Goal: Transaction & Acquisition: Obtain resource

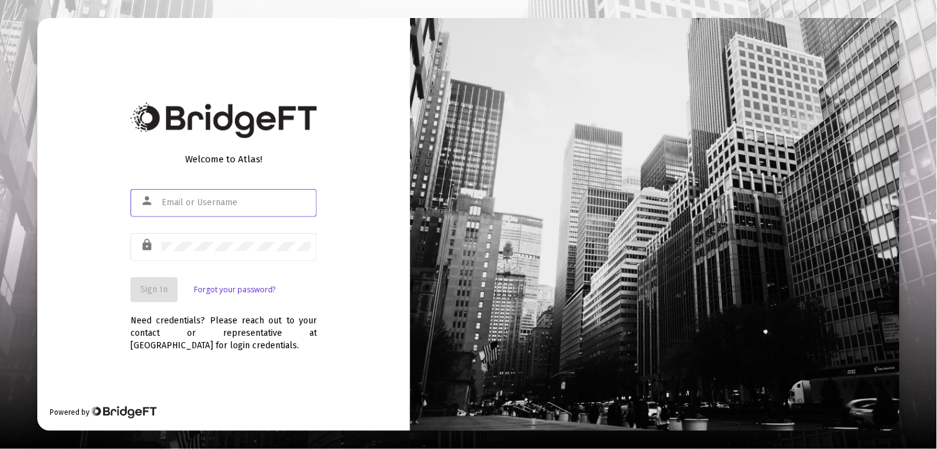
click at [215, 202] on input "text" at bounding box center [236, 203] width 149 height 10
type input "[EMAIL_ADDRESS][DOMAIN_NAME]"
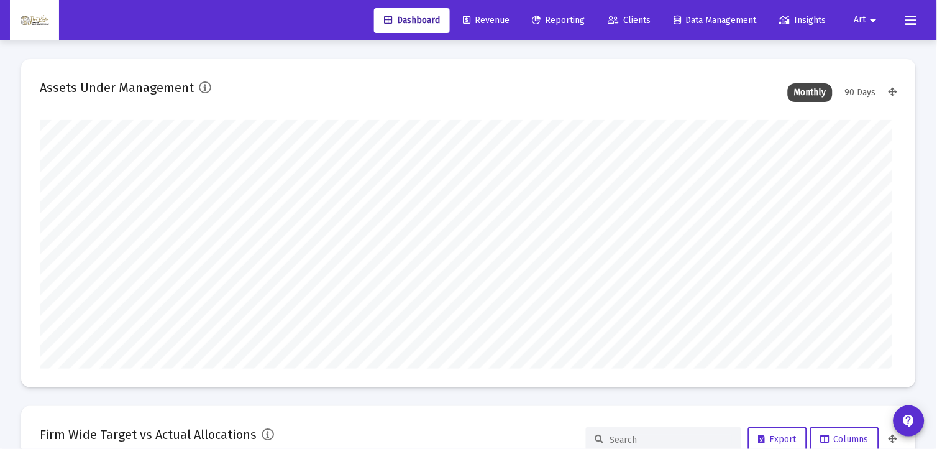
type input "[DATE]"
click at [568, 24] on span "Reporting" at bounding box center [548, 20] width 53 height 11
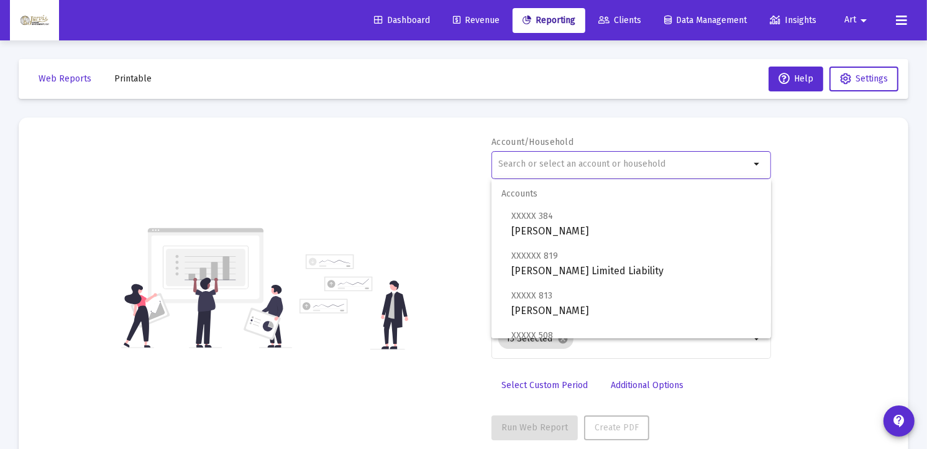
click at [532, 168] on input "text" at bounding box center [624, 164] width 252 height 10
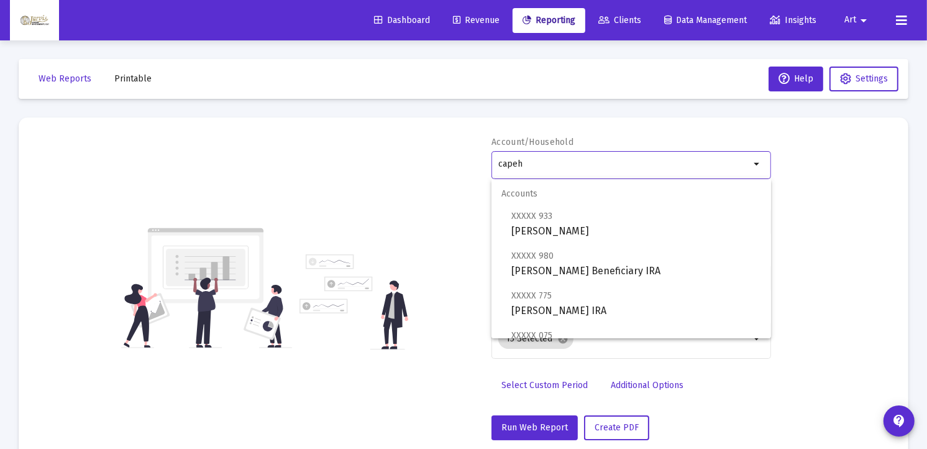
scroll to position [119, 0]
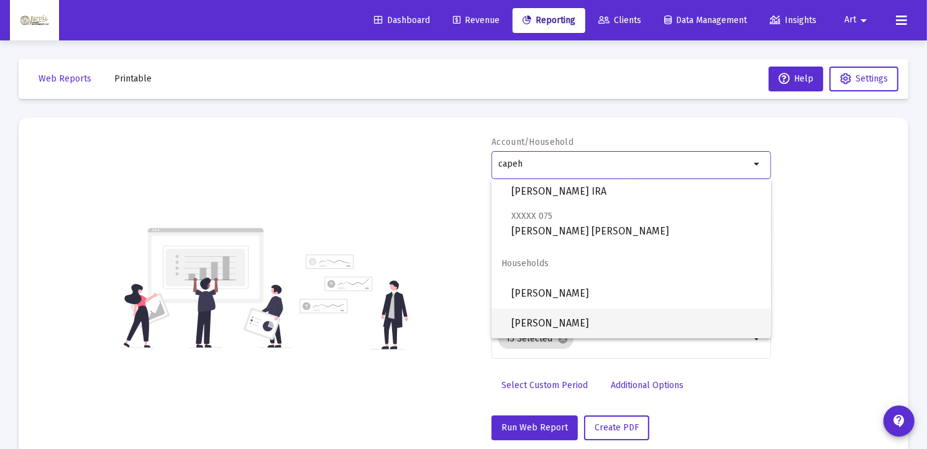
click at [608, 324] on span "[PERSON_NAME]" at bounding box center [636, 323] width 250 height 30
type input "[PERSON_NAME]"
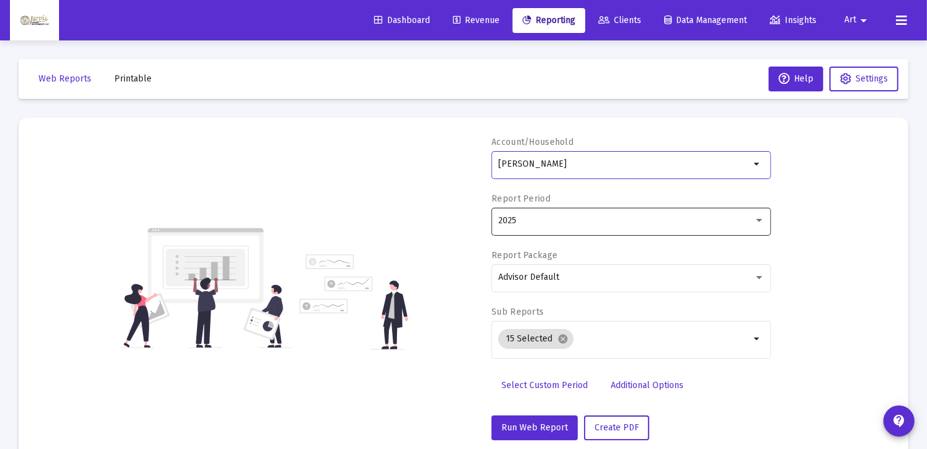
click at [758, 222] on div at bounding box center [759, 221] width 11 height 10
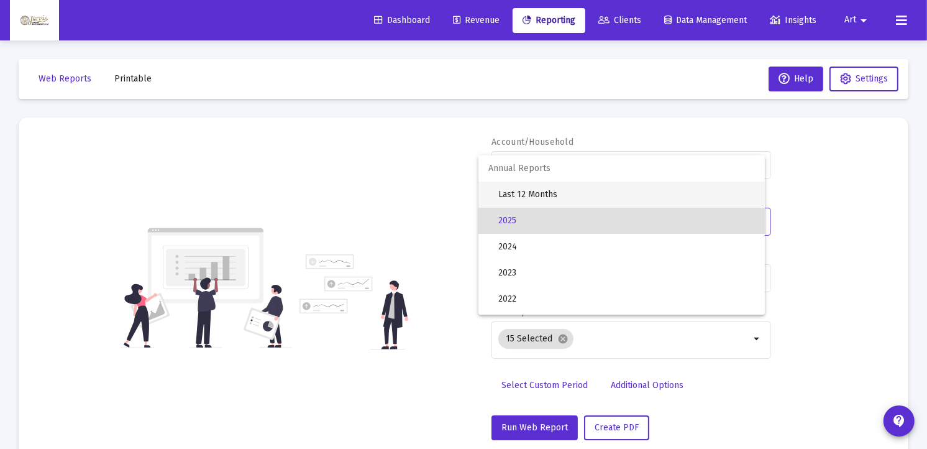
click at [554, 201] on span "Last 12 Months" at bounding box center [626, 194] width 257 height 26
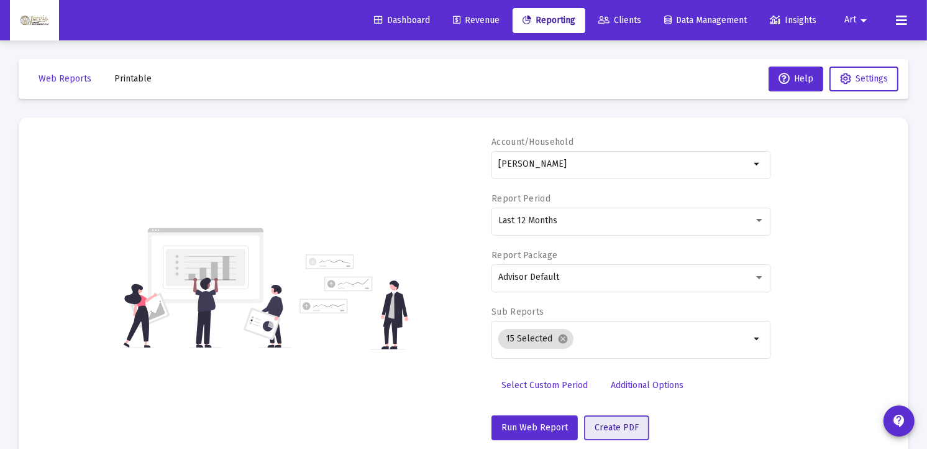
click at [611, 432] on button "Create PDF" at bounding box center [616, 427] width 65 height 25
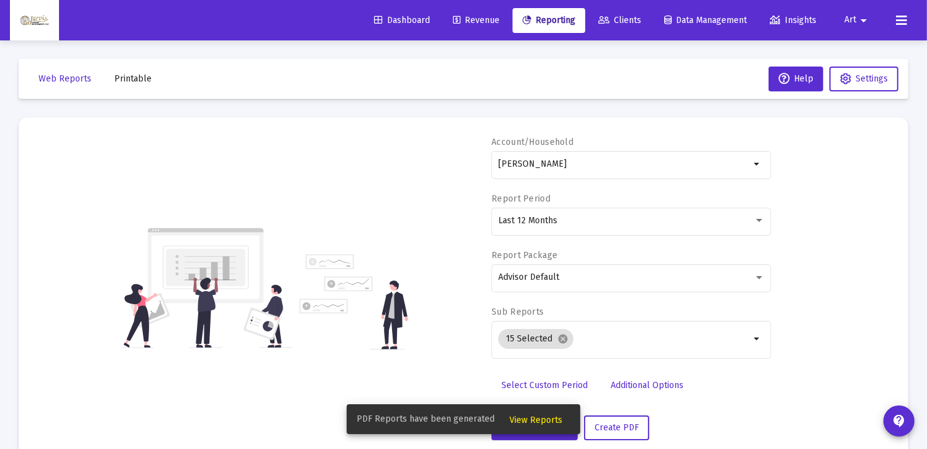
click at [544, 421] on span "View Reports" at bounding box center [535, 419] width 53 height 11
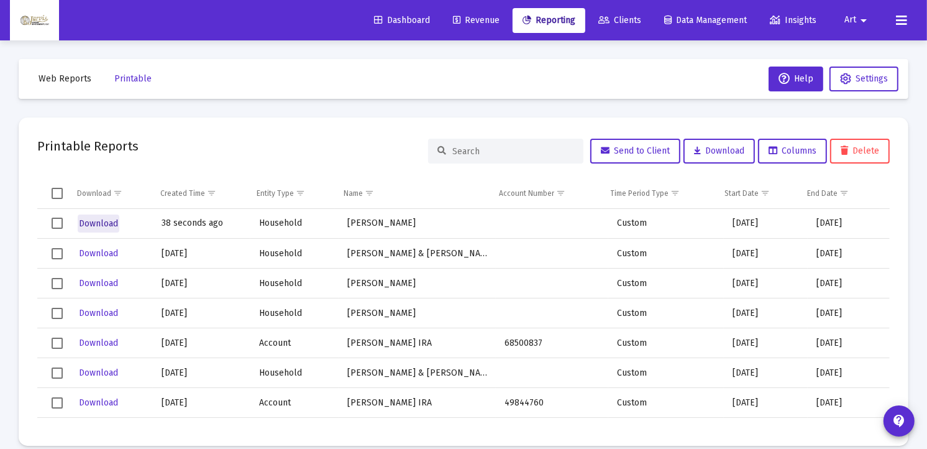
click at [112, 225] on span "Download" at bounding box center [98, 223] width 39 height 11
